Goal: Use online tool/utility: Utilize a website feature to perform a specific function

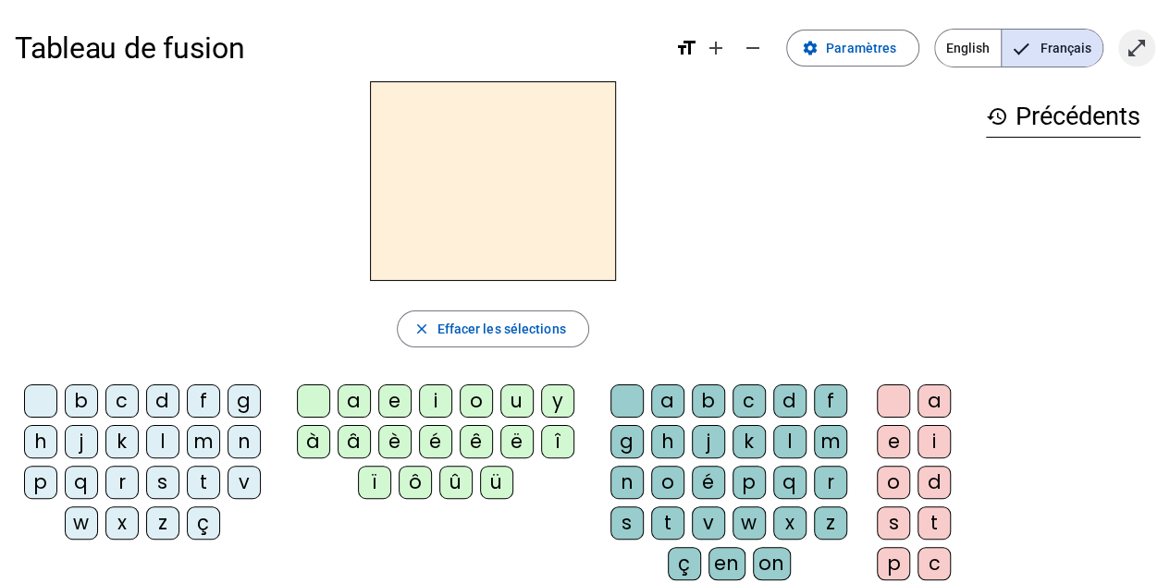
click at [1135, 40] on mat-icon "open_in_full" at bounding box center [1136, 48] width 22 height 22
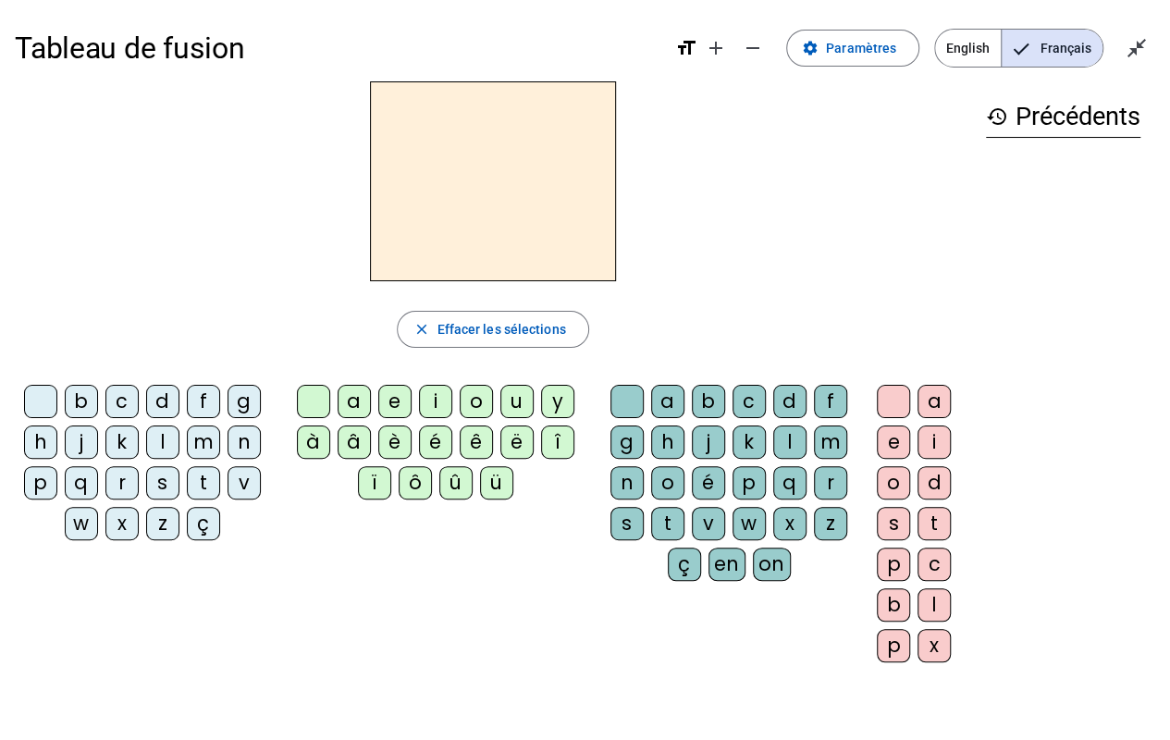
click at [197, 445] on div "m" at bounding box center [203, 441] width 33 height 33
click at [361, 403] on div "a" at bounding box center [354, 401] width 33 height 33
click at [162, 431] on div "l" at bounding box center [162, 441] width 33 height 33
click at [388, 401] on div "e" at bounding box center [394, 401] width 33 height 33
click at [163, 391] on div "d" at bounding box center [162, 401] width 33 height 33
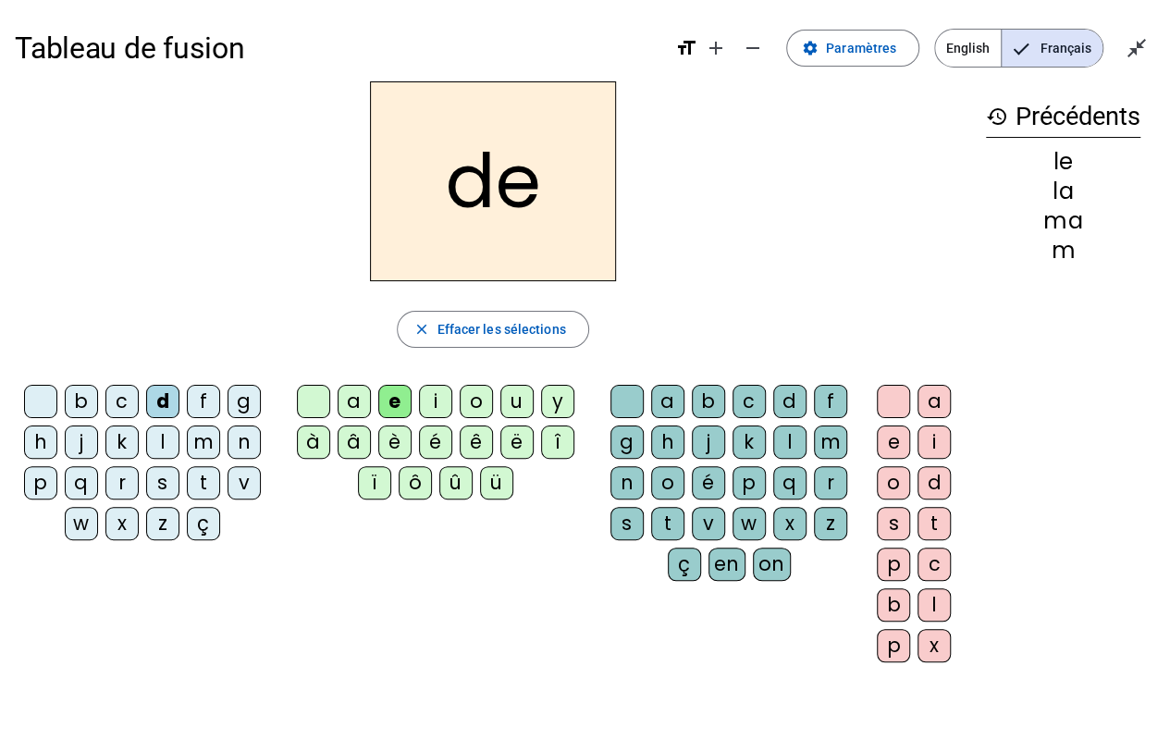
click at [509, 397] on div "u" at bounding box center [516, 401] width 33 height 33
click at [197, 479] on div "t" at bounding box center [203, 482] width 33 height 33
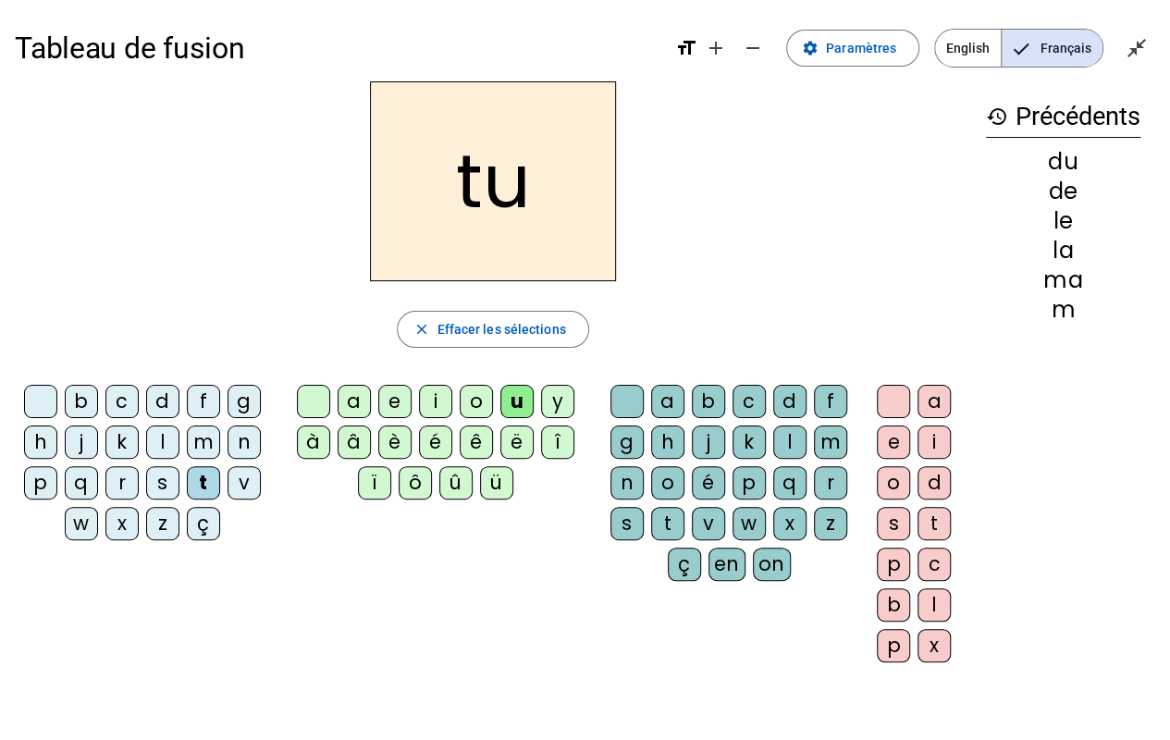
click at [358, 398] on div "a" at bounding box center [354, 401] width 33 height 33
click at [386, 392] on div "e" at bounding box center [394, 401] width 33 height 33
drag, startPoint x: 194, startPoint y: 440, endPoint x: 178, endPoint y: 436, distance: 16.4
click at [178, 436] on letter-bubble "l" at bounding box center [166, 445] width 41 height 41
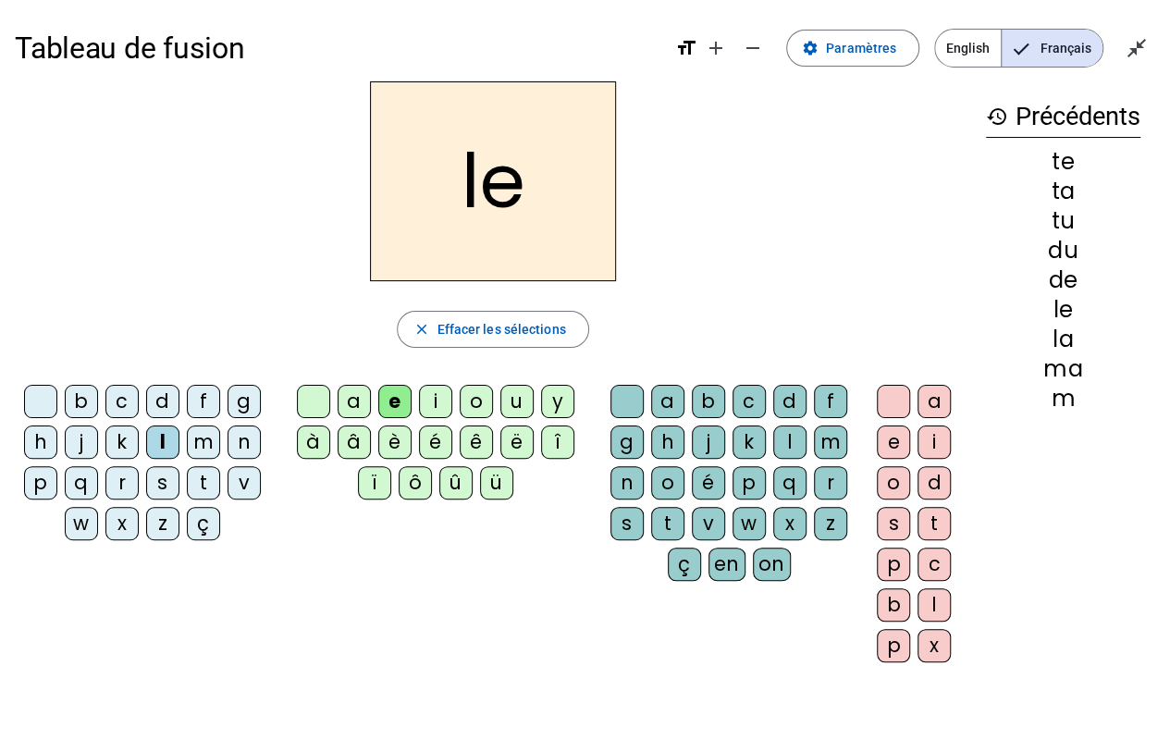
click at [200, 441] on div "m" at bounding box center [203, 441] width 33 height 33
click at [354, 398] on div "a" at bounding box center [354, 401] width 33 height 33
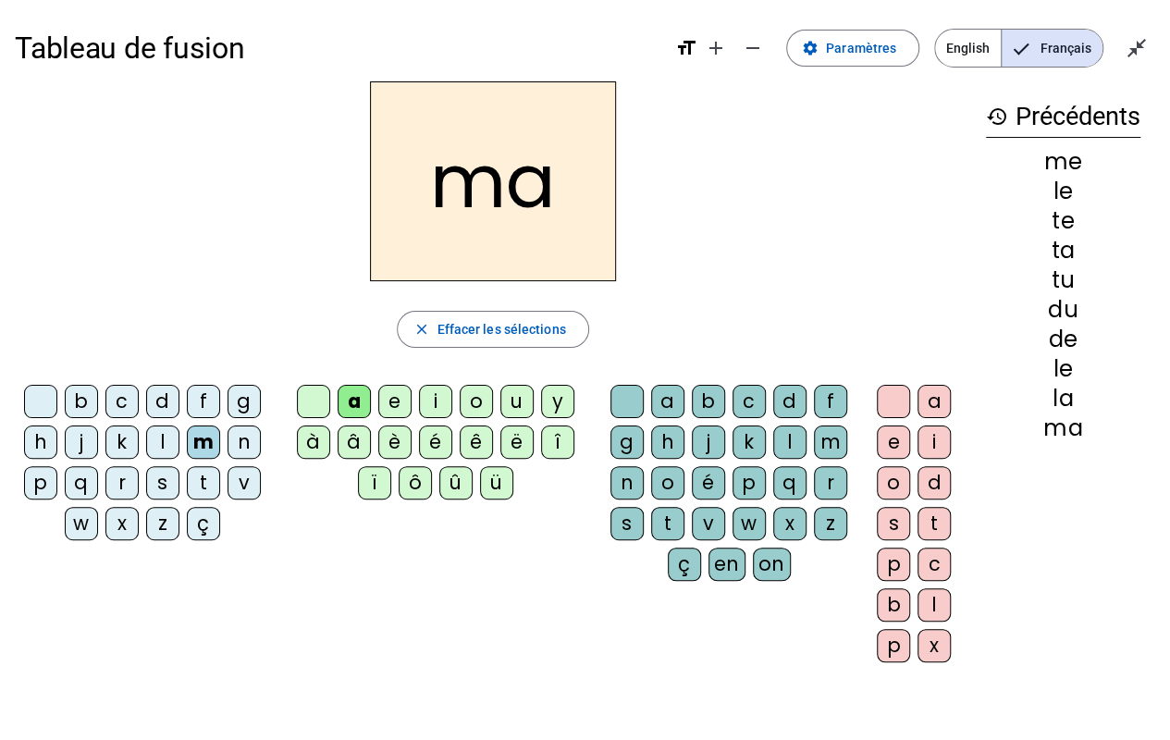
click at [842, 425] on letter-bubble "m" at bounding box center [834, 445] width 41 height 41
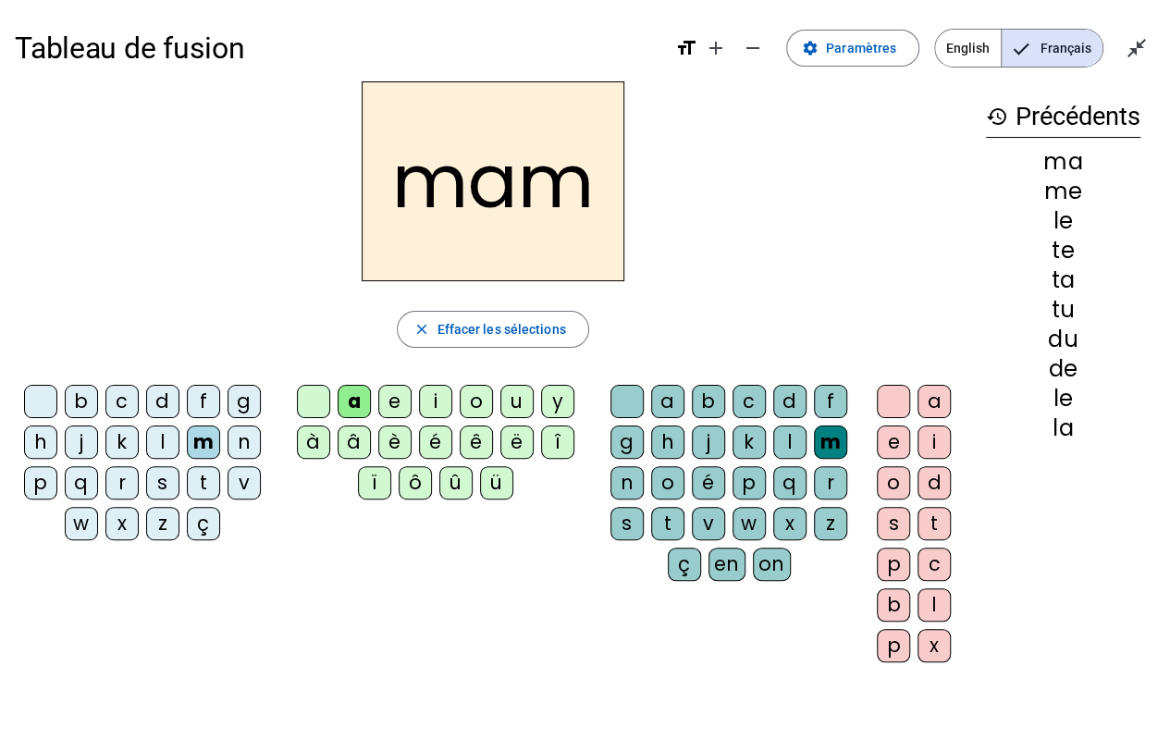
click at [828, 435] on div "m" at bounding box center [830, 441] width 33 height 33
click at [769, 499] on letter-bubble "p" at bounding box center [752, 486] width 41 height 41
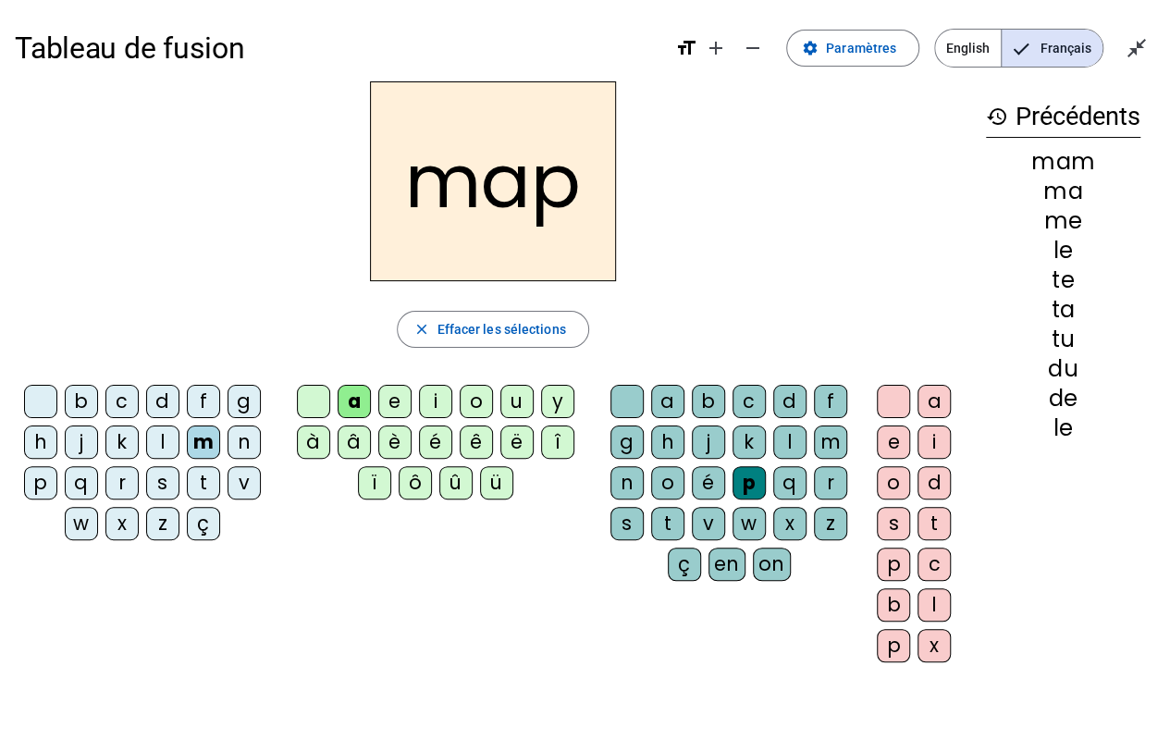
click at [627, 490] on div "n" at bounding box center [626, 482] width 33 height 33
drag, startPoint x: 712, startPoint y: 396, endPoint x: 703, endPoint y: 397, distance: 9.3
click at [703, 397] on div "b" at bounding box center [708, 401] width 33 height 33
click at [1135, 39] on mat-icon "close_fullscreen" at bounding box center [1136, 48] width 22 height 22
